Goal: Transaction & Acquisition: Purchase product/service

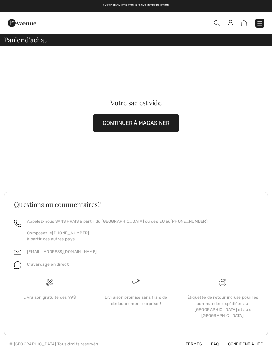
click at [260, 23] on img at bounding box center [259, 23] width 7 height 7
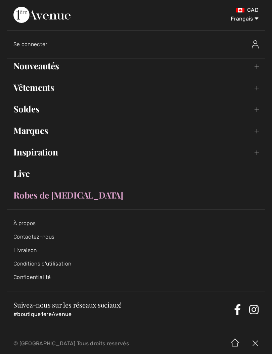
click at [17, 106] on link "Soldes Toggle submenu" at bounding box center [136, 109] width 259 height 15
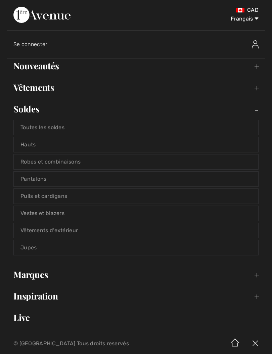
click at [21, 182] on link "Pantalons" at bounding box center [136, 178] width 245 height 15
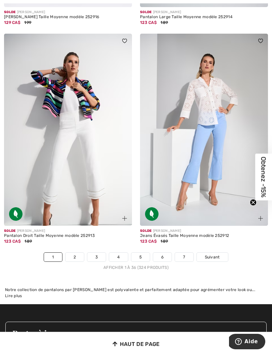
scroll to position [4119, 0]
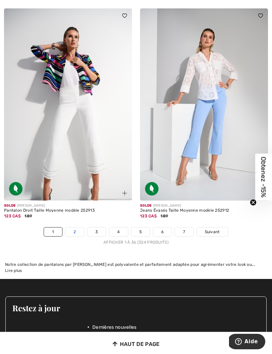
click at [70, 229] on link "2" at bounding box center [75, 231] width 18 height 9
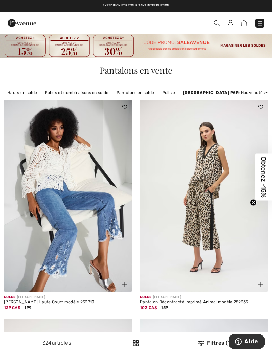
click at [255, 29] on div "Commander" at bounding box center [192, 23] width 156 height 14
click at [260, 21] on img at bounding box center [260, 23] width 7 height 7
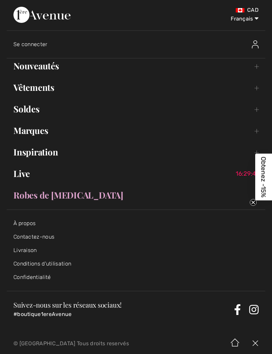
click at [19, 65] on link "Nouveautés Toggle submenu" at bounding box center [136, 65] width 259 height 15
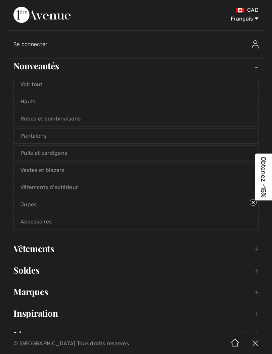
click at [19, 104] on link "Hauts" at bounding box center [136, 101] width 245 height 15
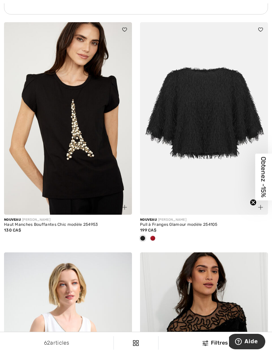
scroll to position [1436, 0]
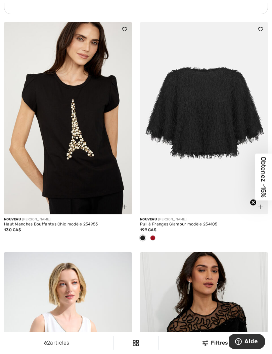
click at [14, 178] on img at bounding box center [68, 118] width 128 height 192
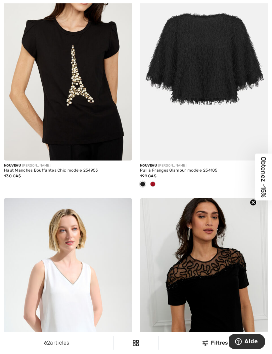
scroll to position [1592, 0]
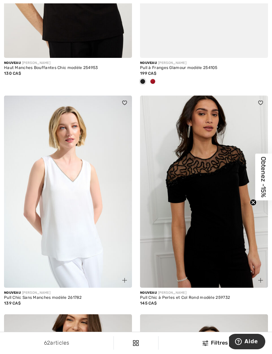
click at [207, 346] on img at bounding box center [206, 342] width 6 height 5
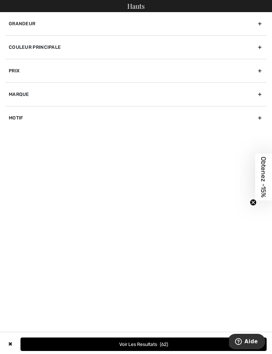
click at [12, 24] on div "Grandeur" at bounding box center [136, 23] width 262 height 23
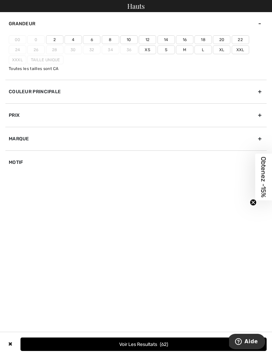
click at [223, 38] on label "20" at bounding box center [221, 39] width 17 height 9
click at [0, 0] on input"] "20" at bounding box center [0, 0] width 0 height 0
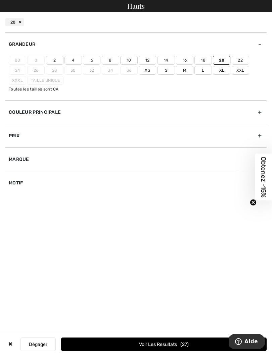
click at [235, 67] on label "Xxl" at bounding box center [240, 70] width 17 height 9
click at [0, 0] on input"] "Xxl" at bounding box center [0, 0] width 0 height 0
click at [81, 351] on button "Voir les resultats 43" at bounding box center [164, 343] width 206 height 13
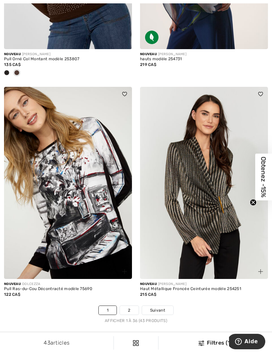
scroll to position [4032, 0]
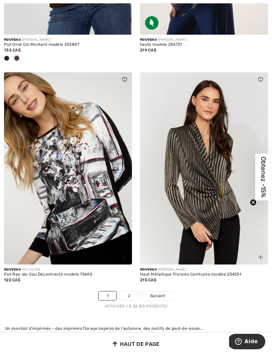
click at [128, 291] on link "2" at bounding box center [129, 295] width 18 height 9
